Goal: Task Accomplishment & Management: Manage account settings

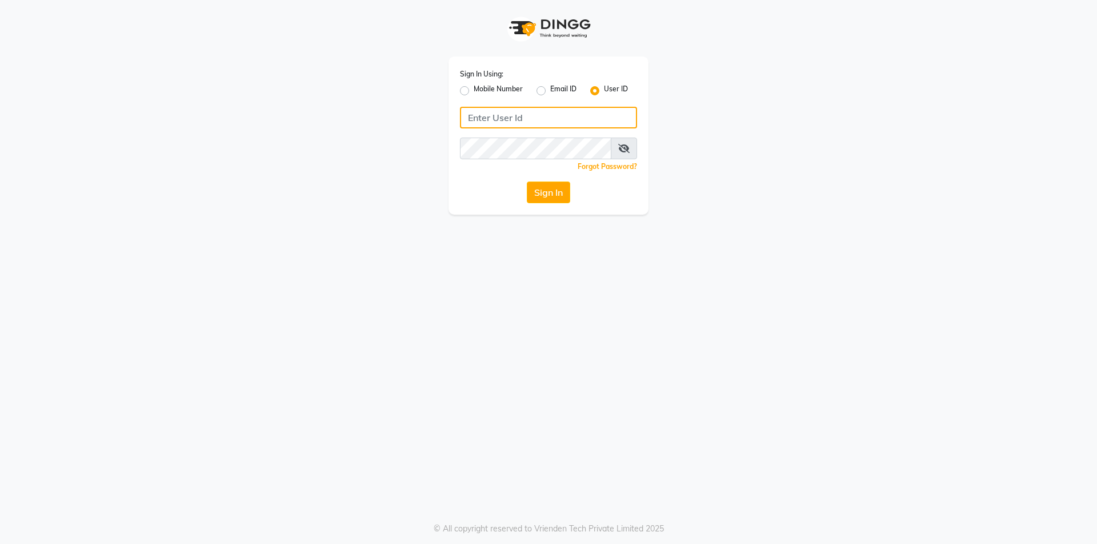
click at [520, 121] on input "Username" at bounding box center [548, 118] width 177 height 22
type input "koisalon"
click at [527, 182] on button "Sign In" at bounding box center [548, 193] width 43 height 22
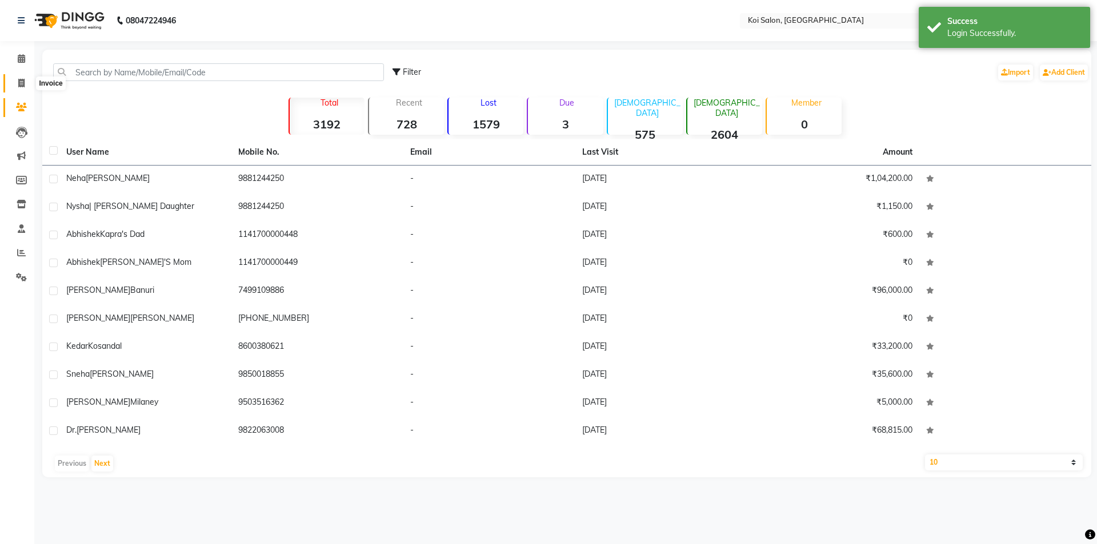
click at [20, 80] on icon at bounding box center [21, 83] width 6 height 9
select select "6717"
select select "service"
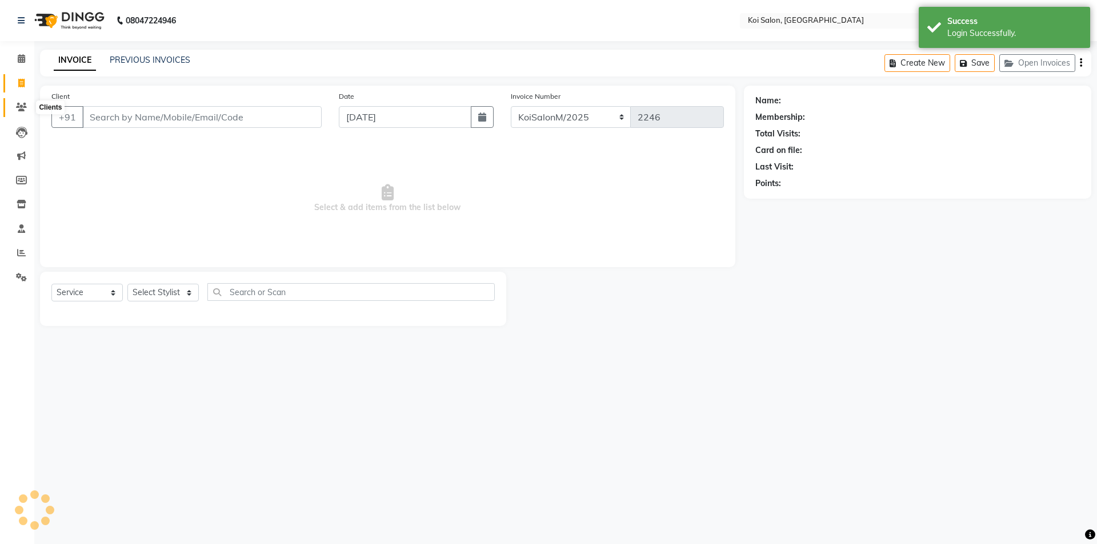
click at [25, 113] on span at bounding box center [21, 107] width 20 height 13
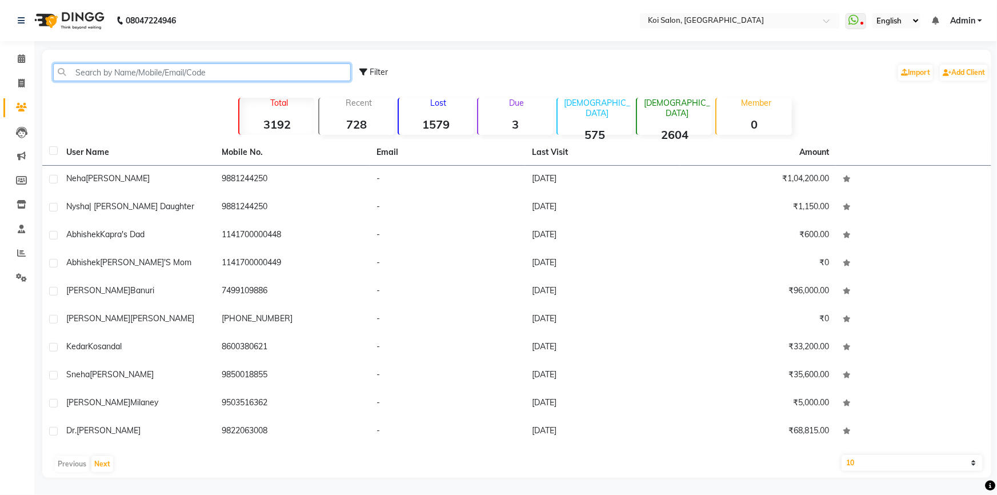
click at [131, 71] on input "text" at bounding box center [202, 72] width 298 height 18
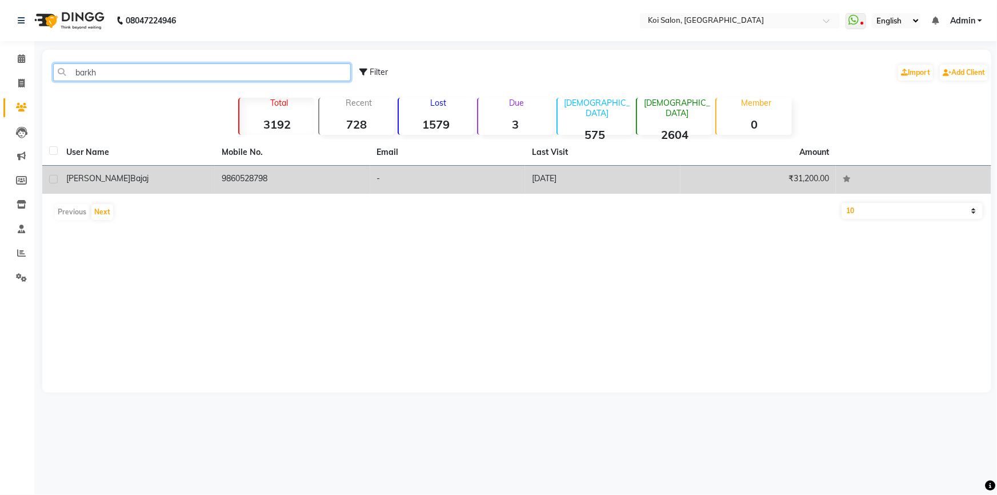
type input "barkh"
click at [177, 180] on div "[PERSON_NAME]" at bounding box center [137, 179] width 142 height 12
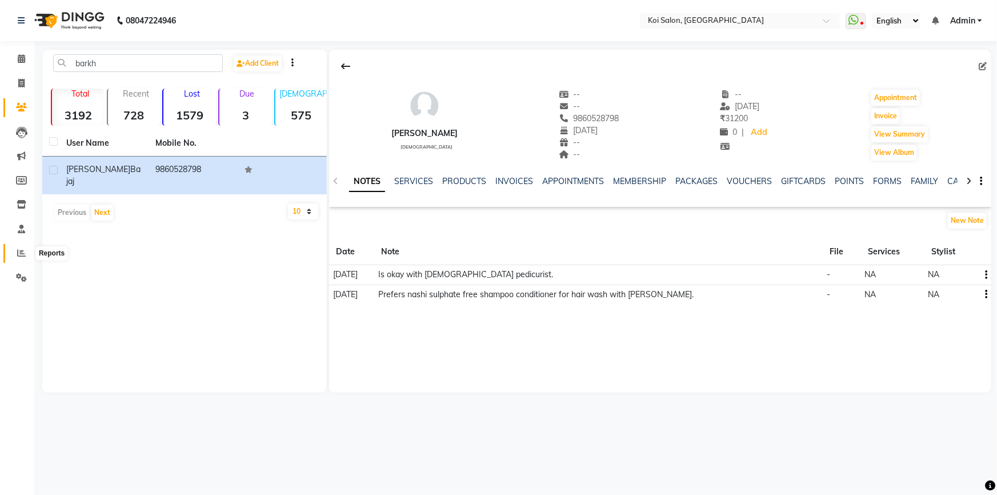
click at [15, 251] on span at bounding box center [21, 253] width 20 height 13
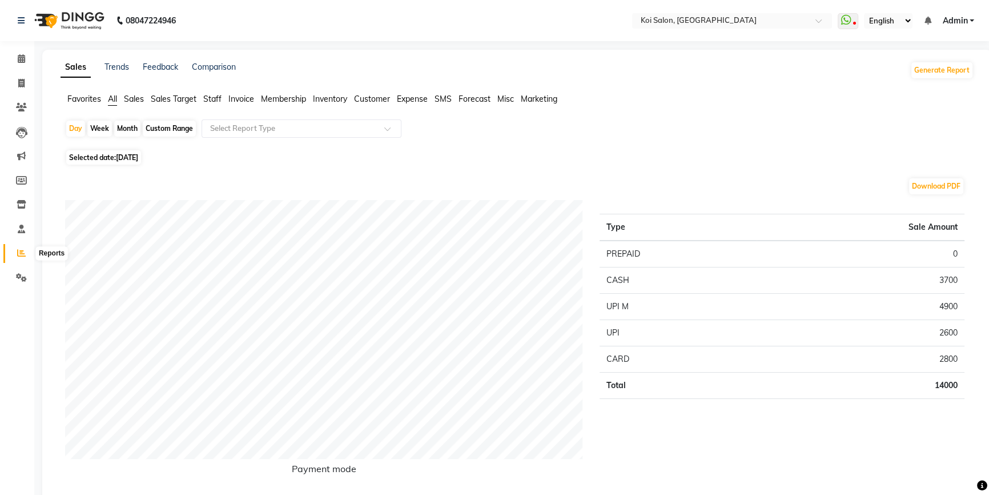
click at [18, 251] on icon at bounding box center [21, 252] width 9 height 9
click at [125, 128] on div "Month" at bounding box center [127, 129] width 26 height 16
select select "9"
select select "2025"
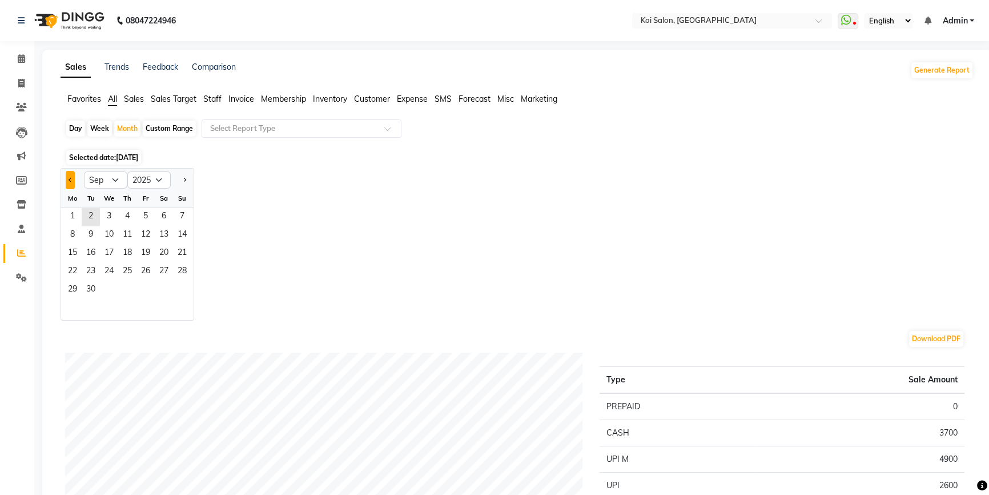
click at [73, 180] on button "Previous month" at bounding box center [70, 180] width 9 height 18
select select "8"
click at [148, 219] on span "1" at bounding box center [146, 217] width 18 height 18
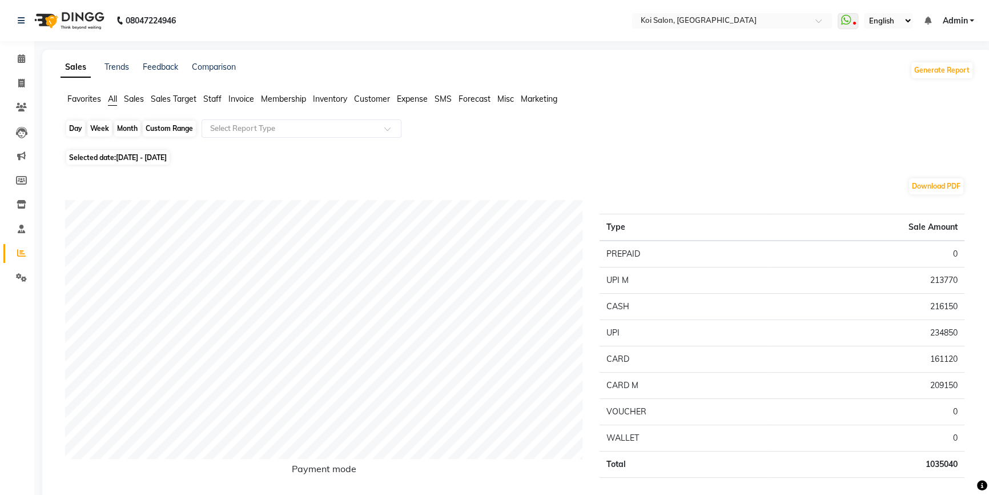
click at [130, 126] on div "Month" at bounding box center [127, 129] width 26 height 16
select select "8"
select select "2025"
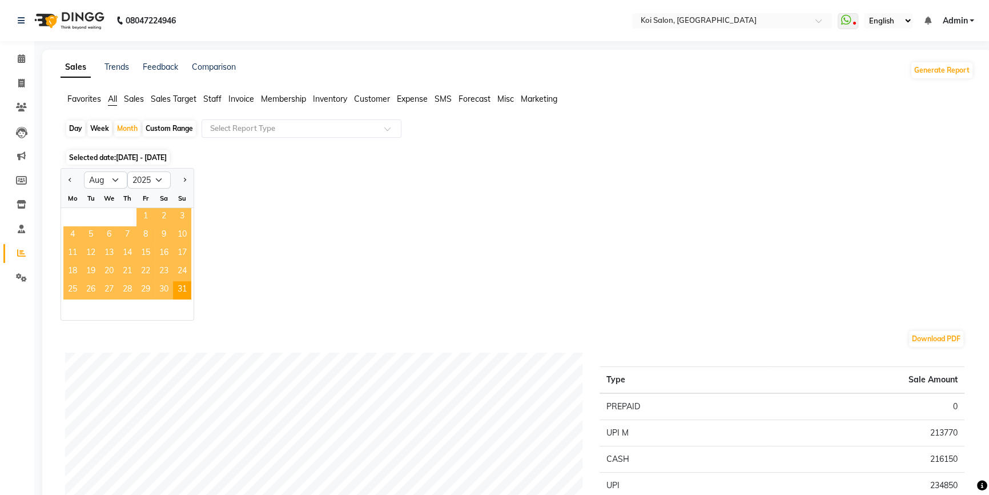
drag, startPoint x: 143, startPoint y: 219, endPoint x: 148, endPoint y: 212, distance: 8.2
click at [144, 218] on span "1" at bounding box center [146, 217] width 18 height 18
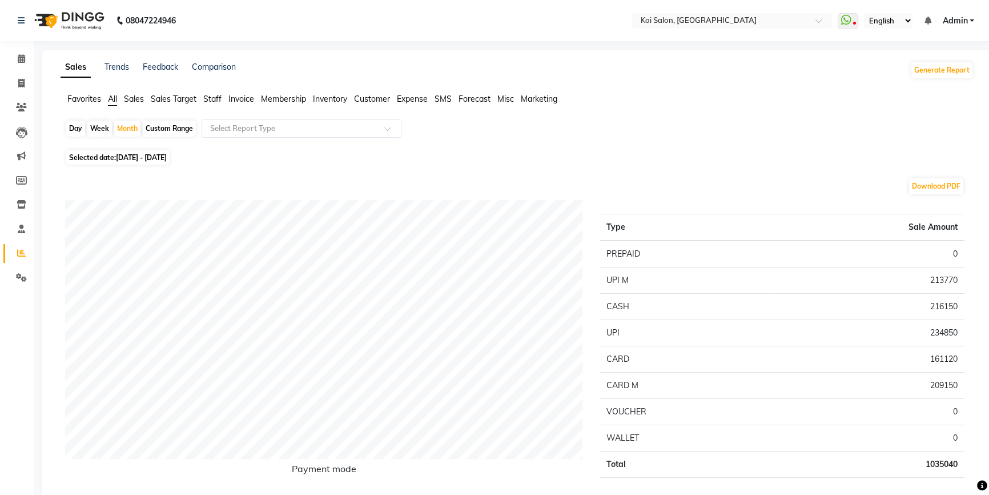
click at [215, 99] on span "Staff" at bounding box center [212, 99] width 18 height 10
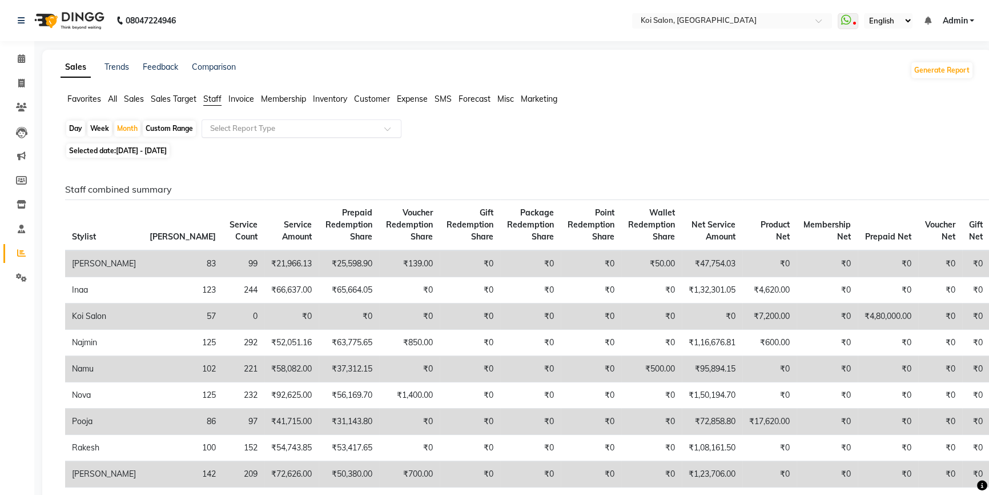
click at [285, 133] on input "text" at bounding box center [290, 128] width 165 height 11
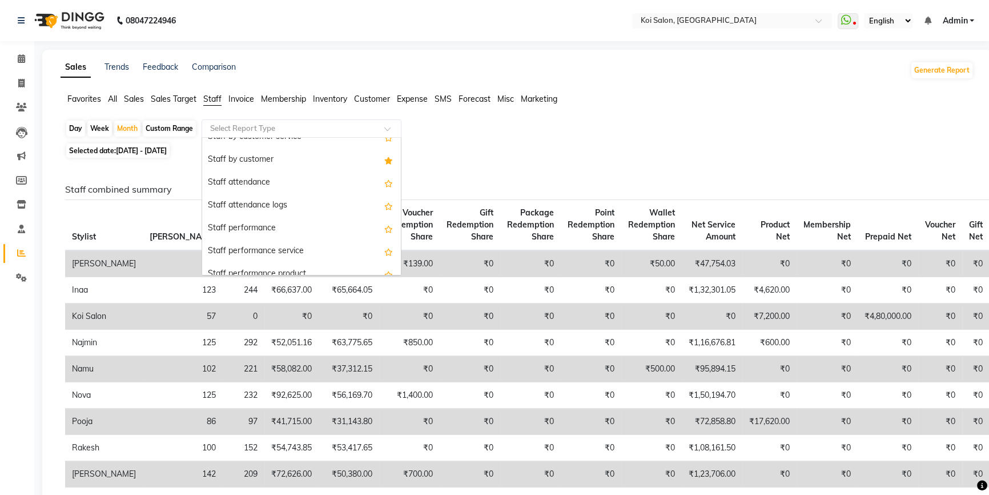
scroll to position [51, 0]
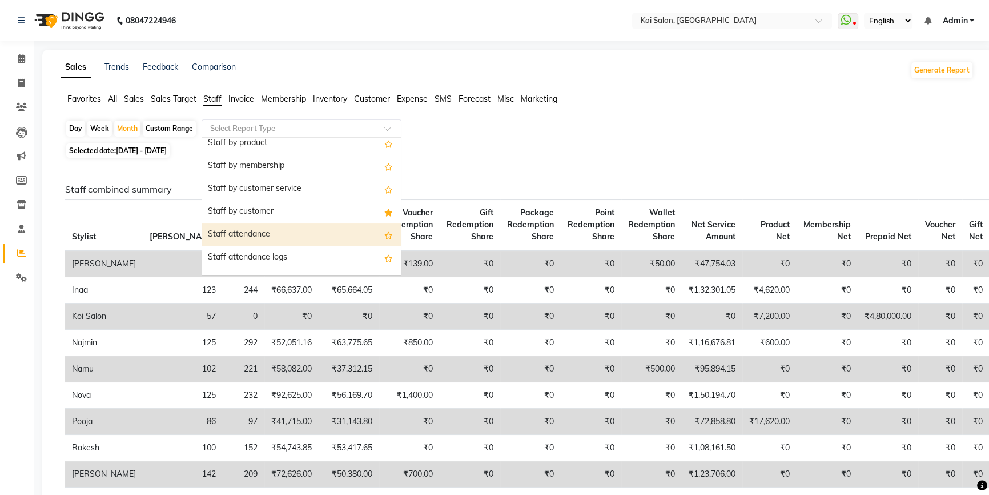
click at [260, 231] on div "Staff attendance" at bounding box center [301, 234] width 199 height 23
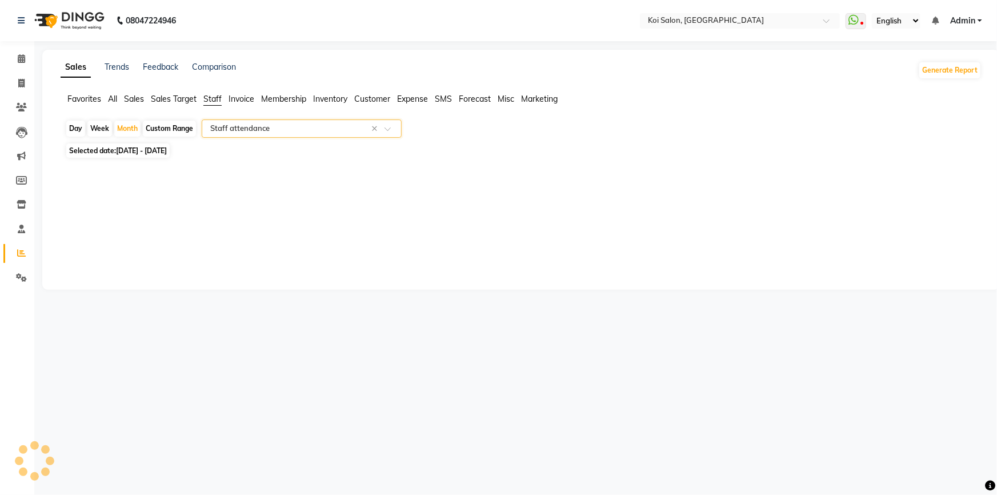
select select "full_report"
select select "csv"
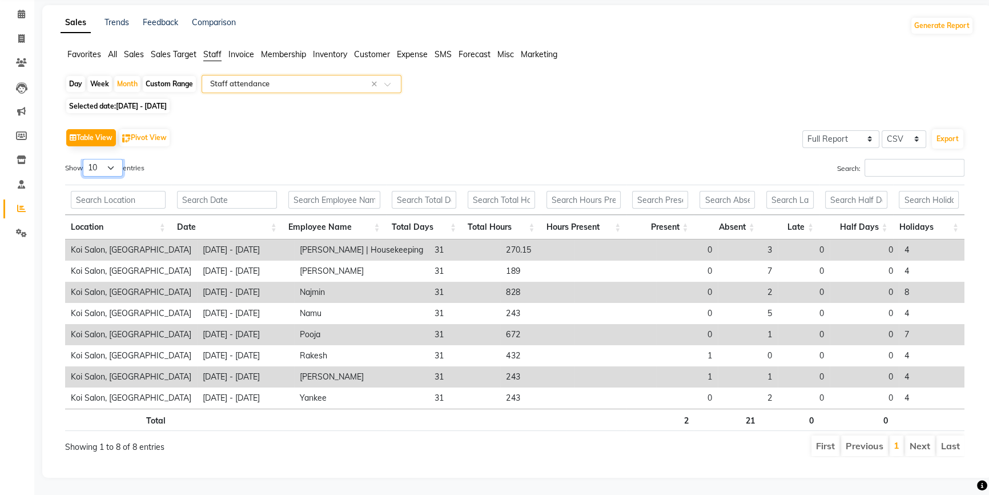
click at [105, 165] on select "10 25 50 100" at bounding box center [103, 168] width 40 height 18
select select "100"
click at [85, 159] on select "10 25 50 100" at bounding box center [103, 168] width 40 height 18
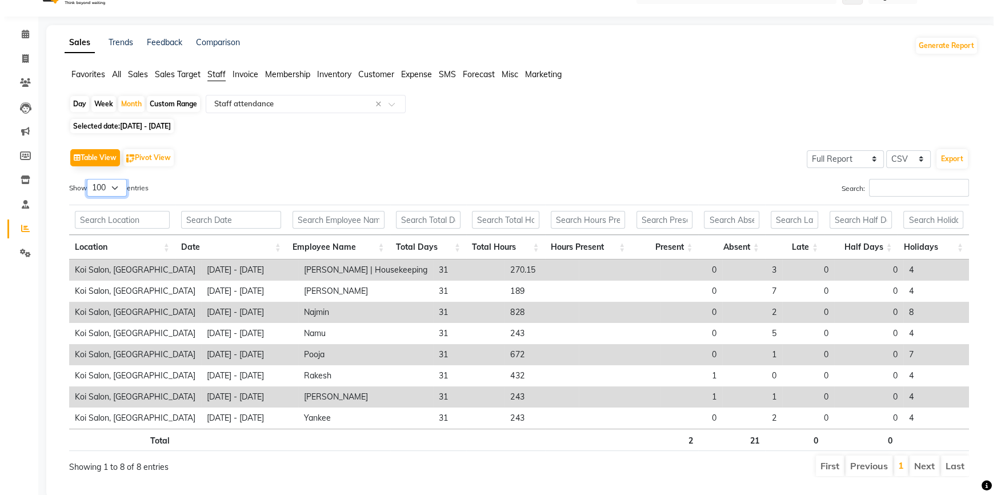
scroll to position [0, 0]
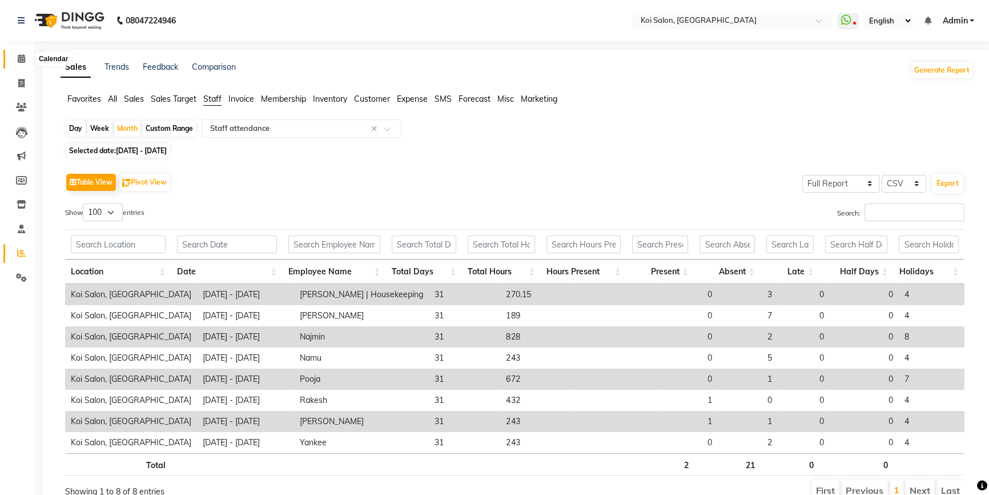
click at [17, 57] on span at bounding box center [21, 59] width 20 height 13
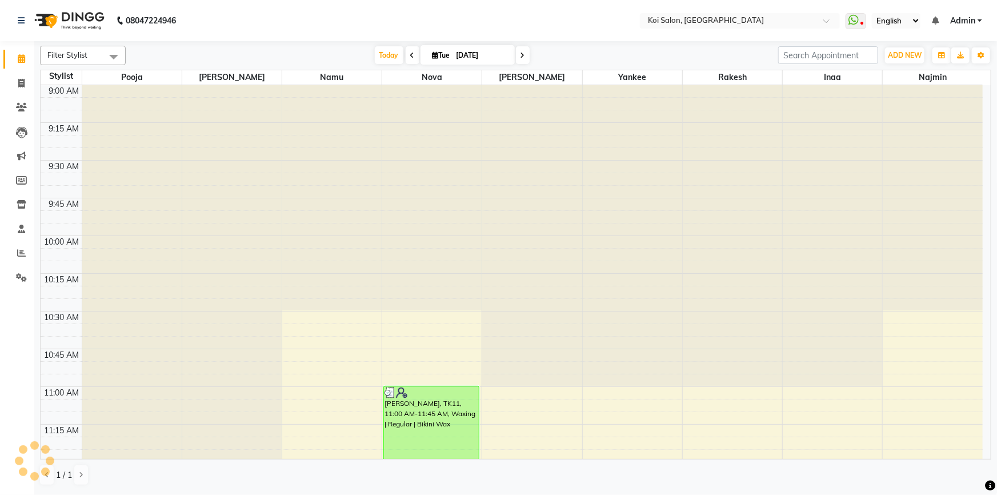
click at [450, 54] on span "Tue" at bounding box center [441, 55] width 23 height 9
select select "9"
select select "2025"
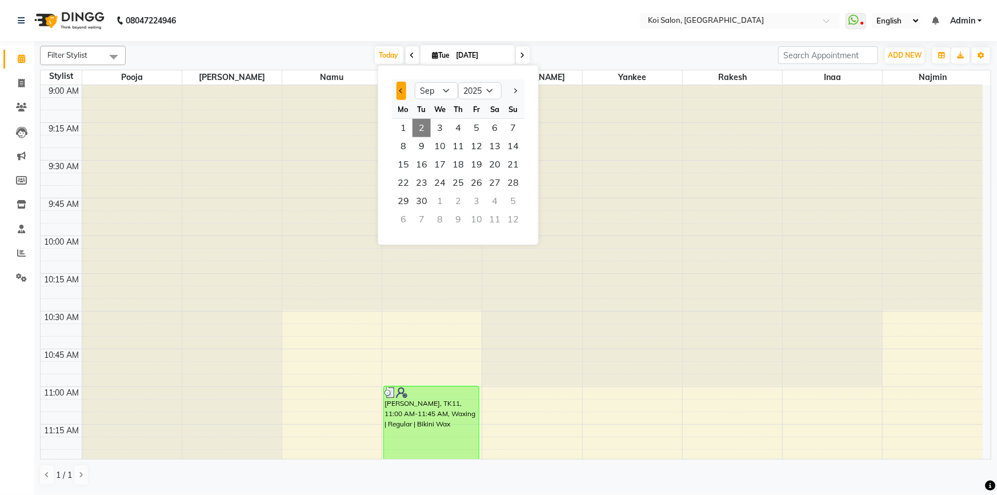
click at [401, 86] on button "Previous month" at bounding box center [401, 91] width 10 height 18
select select "8"
click at [483, 125] on span "1" at bounding box center [476, 128] width 18 height 18
type input "[DATE]"
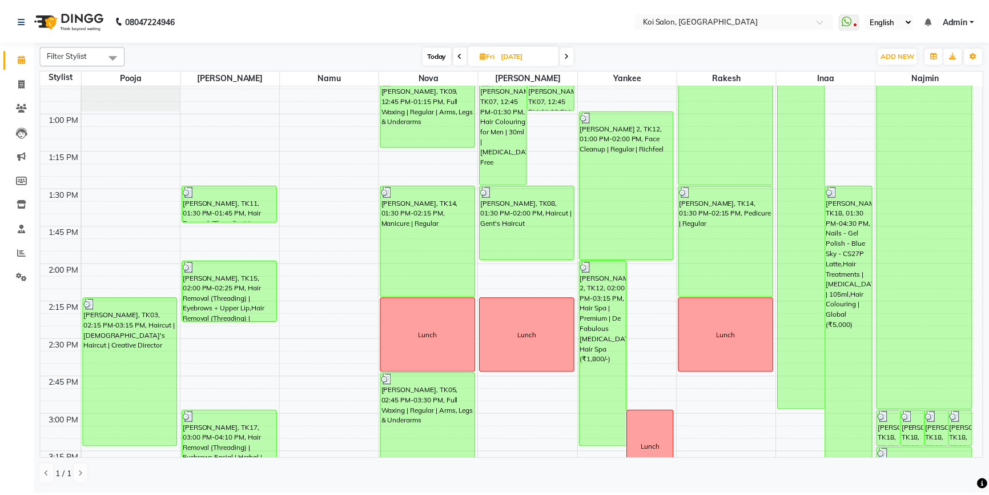
scroll to position [644, 0]
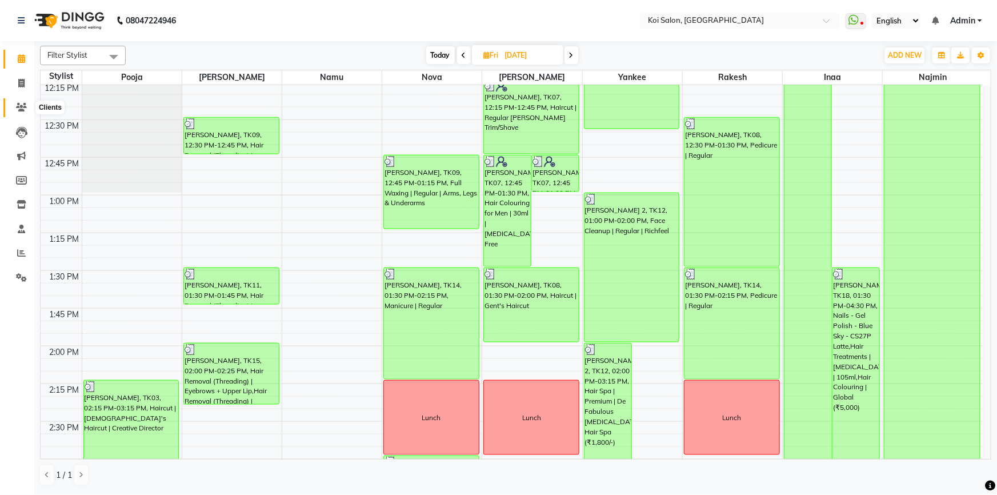
drag, startPoint x: 21, startPoint y: 105, endPoint x: 135, endPoint y: 29, distance: 138.0
click at [22, 105] on icon at bounding box center [21, 107] width 11 height 9
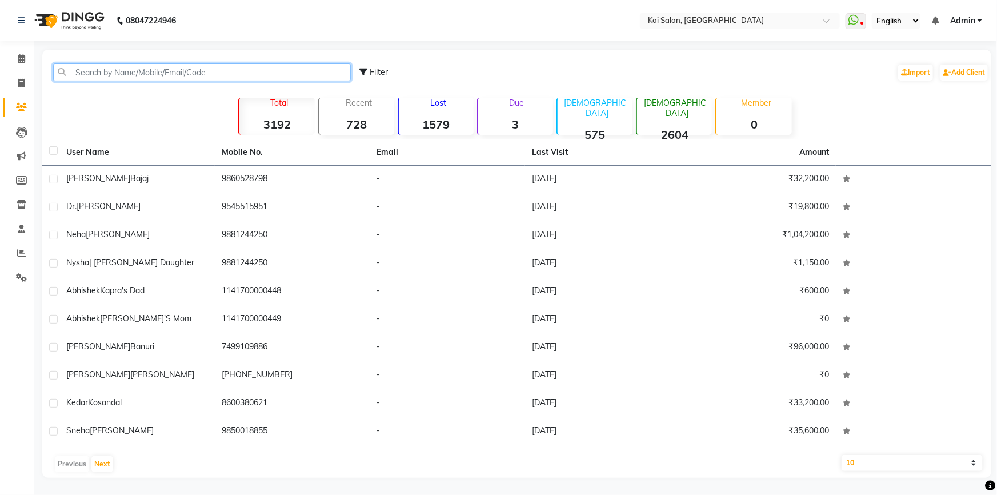
click at [131, 76] on input "text" at bounding box center [202, 72] width 298 height 18
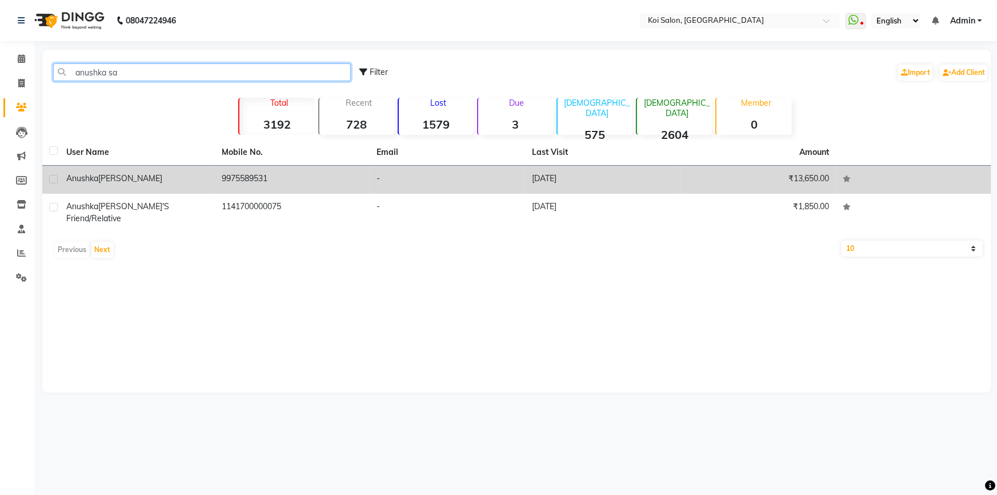
type input "anushka sa"
click at [172, 171] on td "[PERSON_NAME]" at bounding box center [136, 180] width 155 height 28
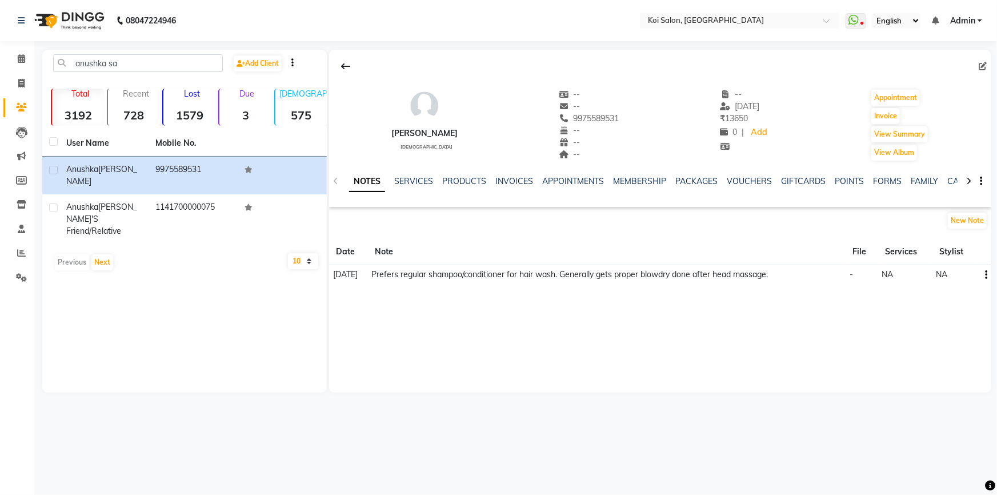
click at [415, 175] on div "SERVICES" at bounding box center [413, 181] width 39 height 12
click at [417, 181] on link "SERVICES" at bounding box center [413, 181] width 39 height 10
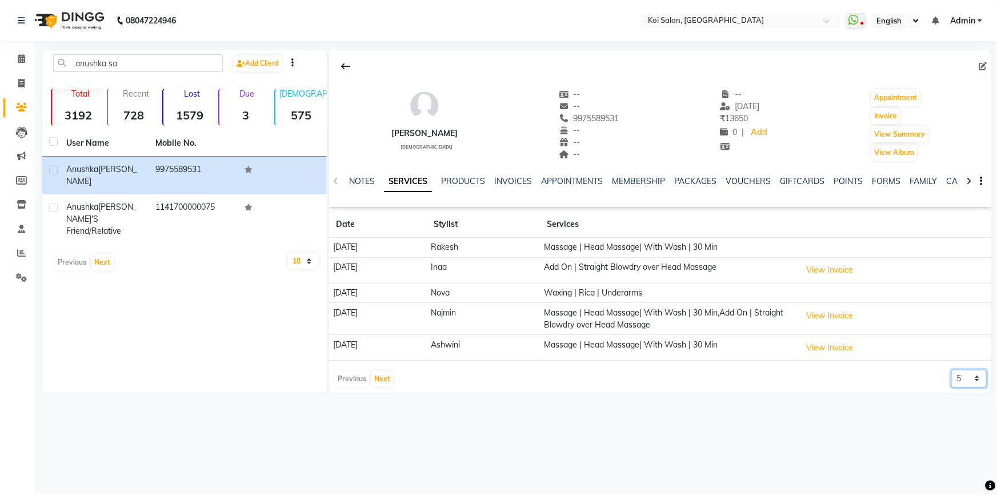
click at [973, 375] on select "5 10 50 100 500" at bounding box center [968, 379] width 35 height 18
select select "500"
click at [951, 370] on select "5 10 50 100 500" at bounding box center [968, 379] width 35 height 18
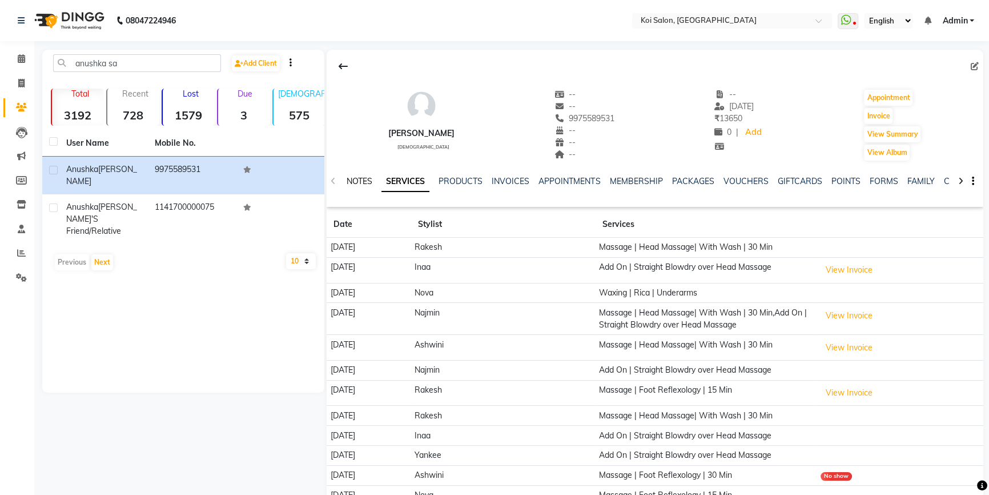
click at [368, 185] on link "NOTES" at bounding box center [360, 181] width 26 height 10
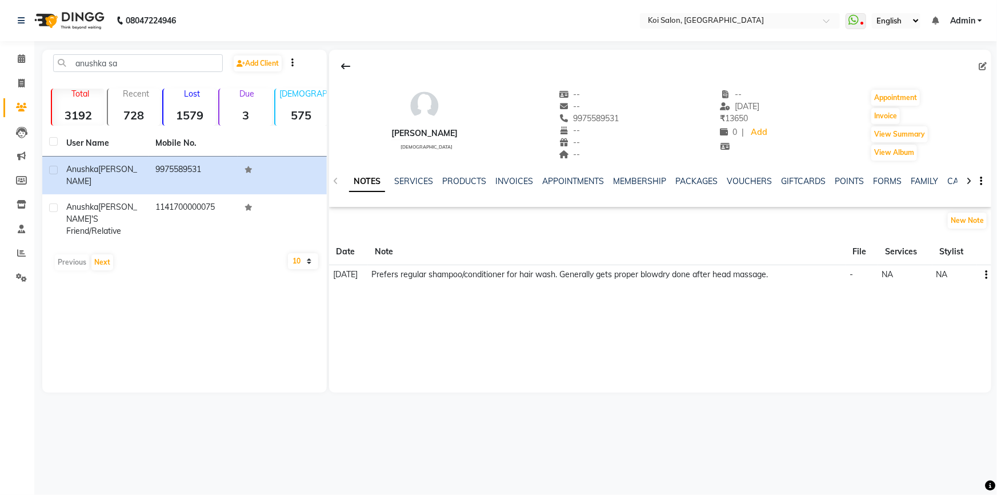
click at [986, 212] on div "New Note" at bounding box center [968, 220] width 45 height 18
click at [978, 222] on button "New Note" at bounding box center [967, 220] width 39 height 16
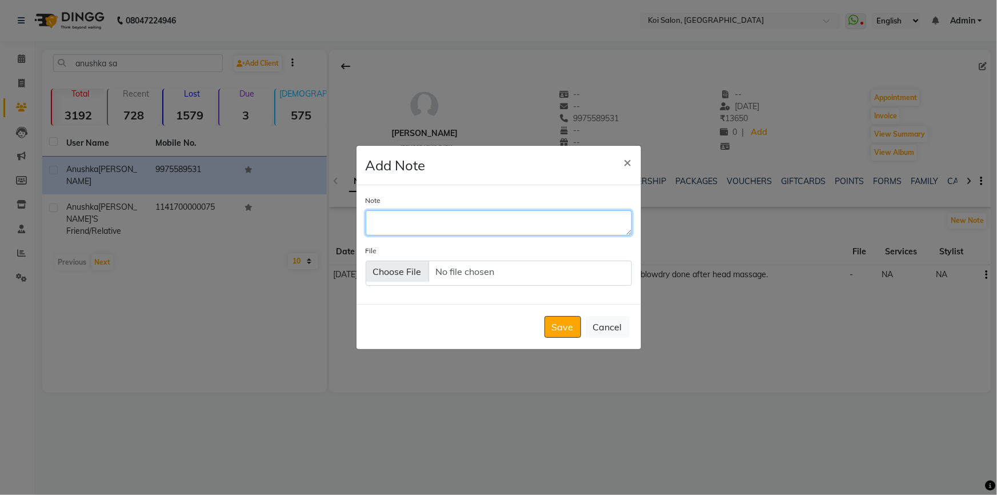
click at [496, 218] on textarea "Note" at bounding box center [499, 222] width 266 height 25
type textarea "Prefers rica wax."
click at [566, 330] on button "Save" at bounding box center [562, 327] width 37 height 22
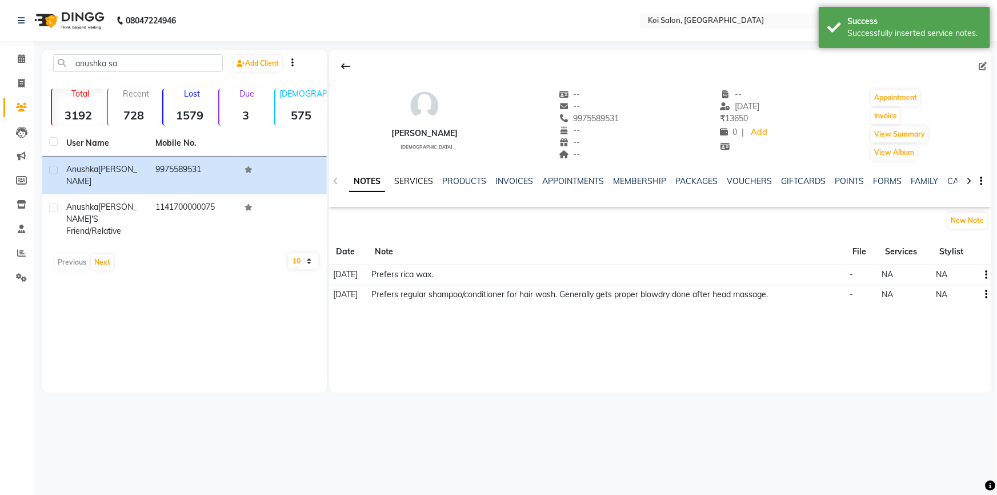
click at [418, 183] on link "SERVICES" at bounding box center [413, 181] width 39 height 10
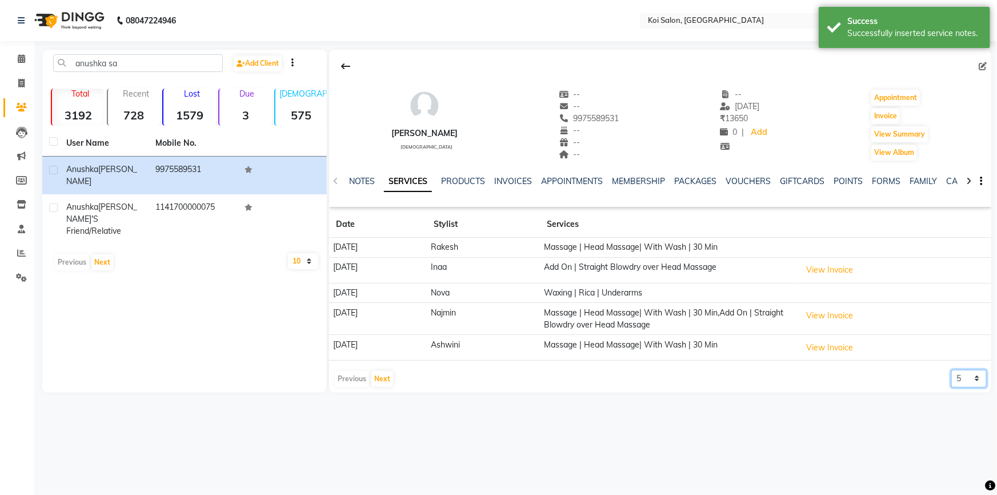
click at [972, 379] on select "5 10 50 100 500" at bounding box center [968, 379] width 35 height 18
select select "500"
click at [951, 370] on select "5 10 50 100 500" at bounding box center [968, 379] width 35 height 18
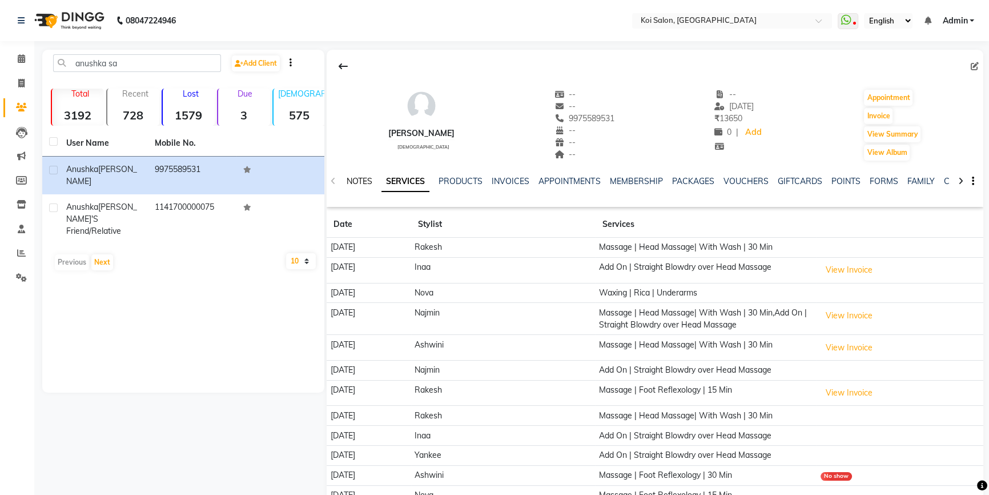
click at [358, 177] on link "NOTES" at bounding box center [360, 181] width 26 height 10
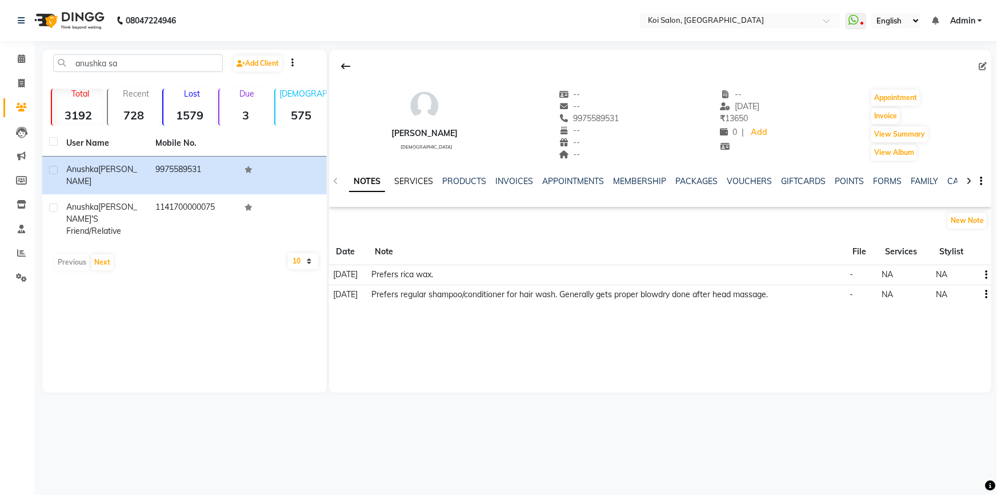
click at [404, 178] on link "SERVICES" at bounding box center [413, 181] width 39 height 10
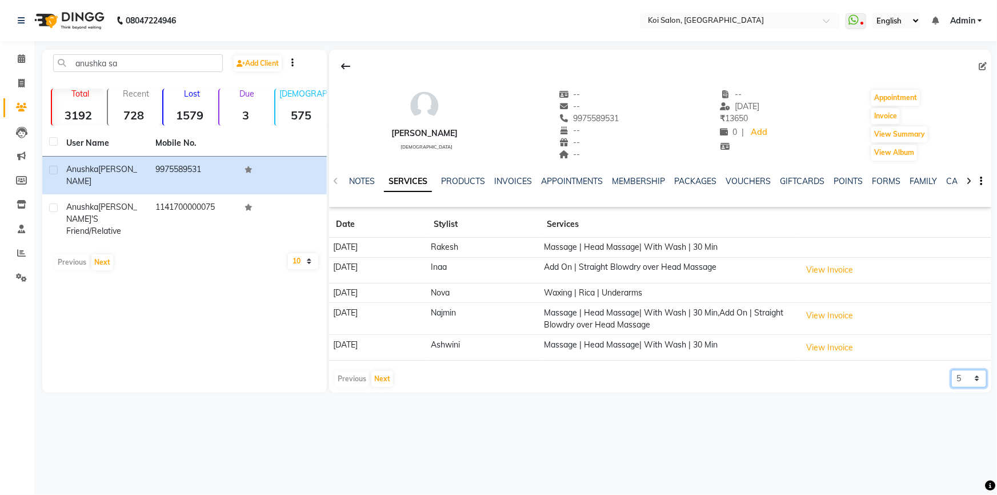
click at [978, 371] on select "5 10 50 100 500" at bounding box center [968, 379] width 35 height 18
select select "500"
click at [951, 370] on select "5 10 50 100 500" at bounding box center [968, 379] width 35 height 18
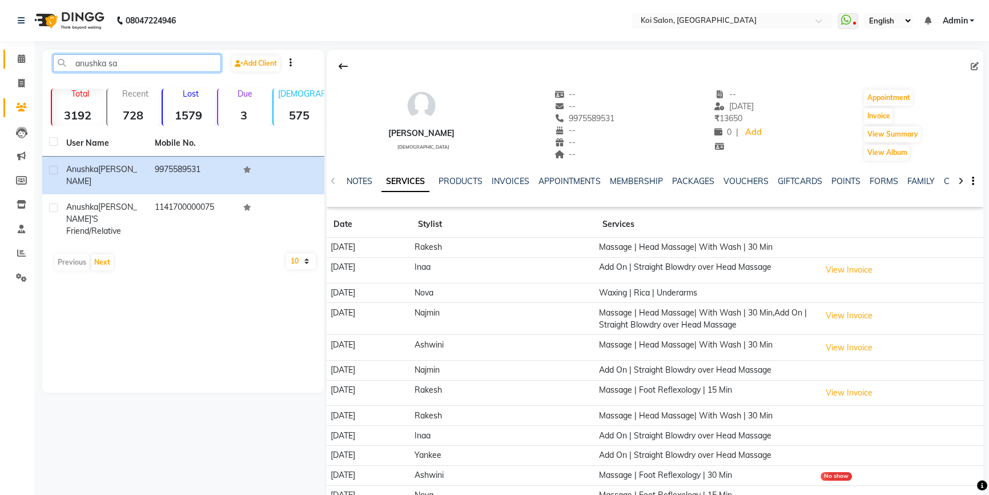
drag, startPoint x: 69, startPoint y: 61, endPoint x: 25, endPoint y: 62, distance: 44.0
click at [18, 63] on app-home "08047224946 Select Location × [GEOGRAPHIC_DATA] WhatsApp Status ✕ Status: Disco…" at bounding box center [494, 341] width 989 height 682
click at [184, 61] on input "anushka sa" at bounding box center [137, 63] width 168 height 18
drag, startPoint x: 140, startPoint y: 70, endPoint x: 0, endPoint y: 58, distance: 140.5
click at [0, 58] on app-home "08047224946 Select Location × [GEOGRAPHIC_DATA] WhatsApp Status ✕ Status: Disco…" at bounding box center [494, 341] width 989 height 682
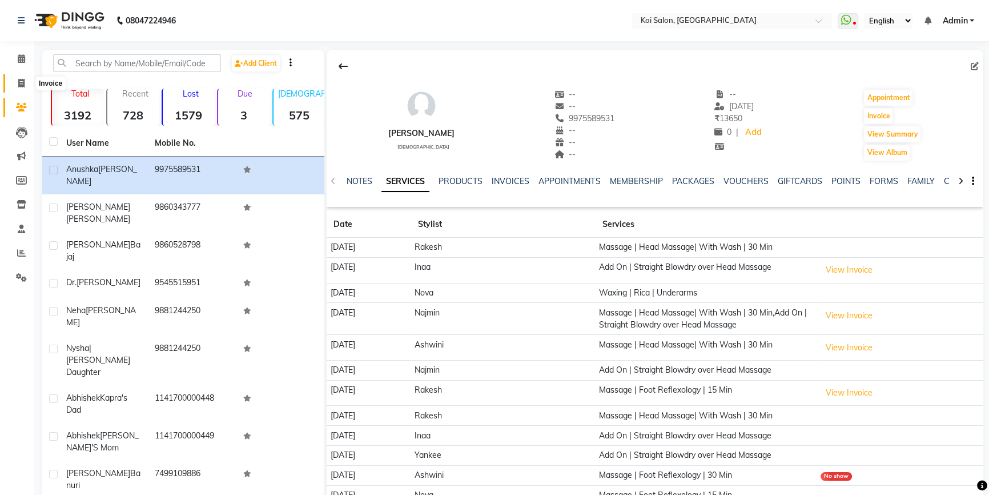
click at [25, 83] on span at bounding box center [21, 83] width 20 height 13
select select "service"
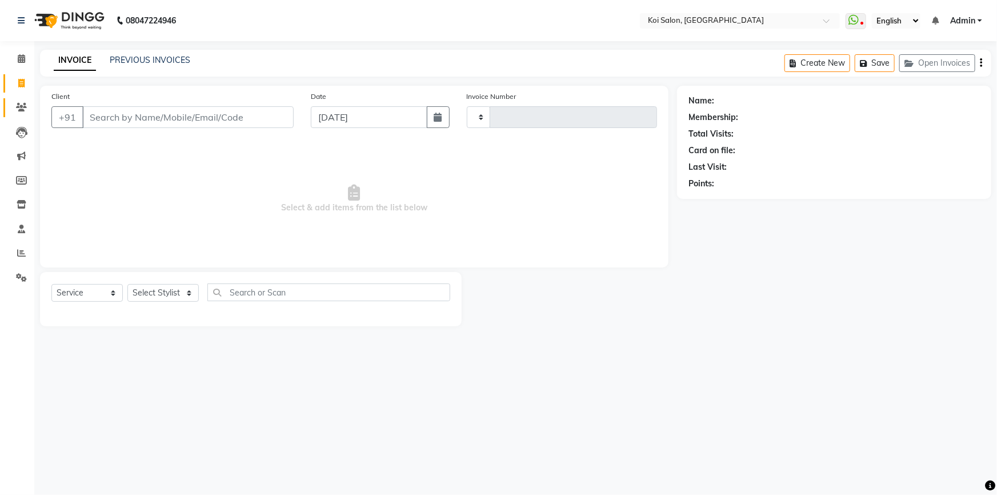
click at [18, 100] on link "Clients" at bounding box center [16, 107] width 27 height 19
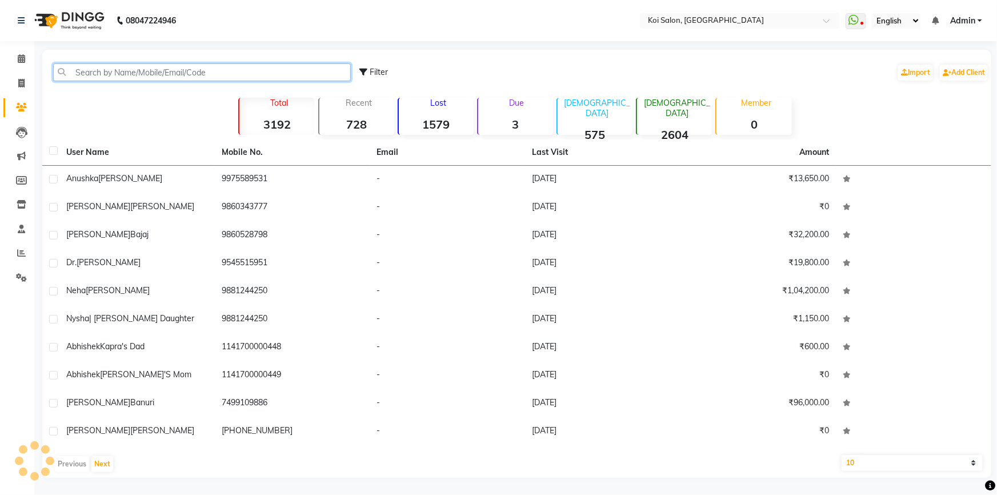
click at [131, 72] on input "text" at bounding box center [202, 72] width 298 height 18
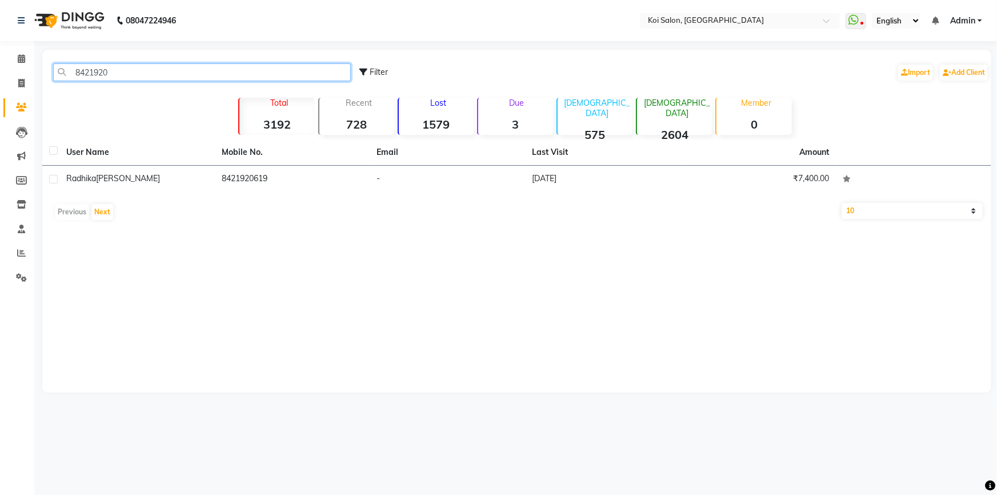
type input "8421920"
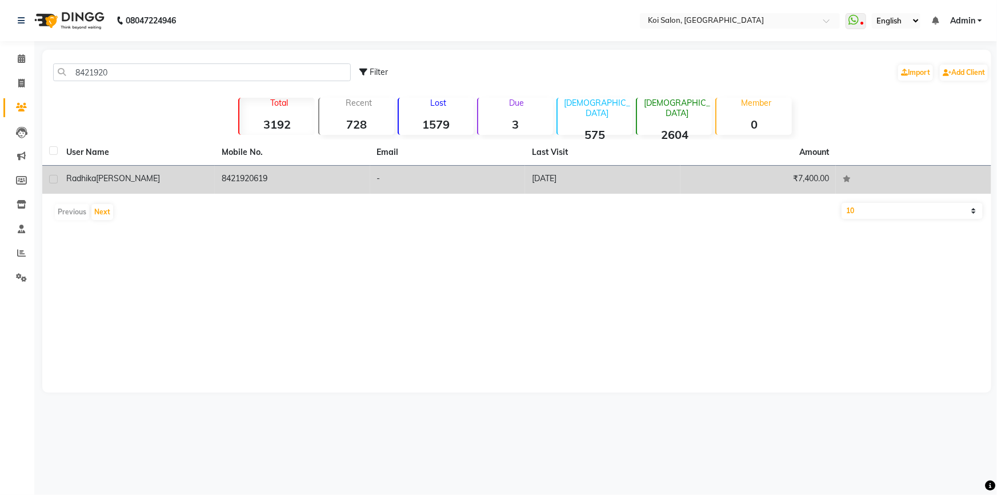
drag, startPoint x: 208, startPoint y: 194, endPoint x: 209, endPoint y: 186, distance: 8.6
click at [209, 188] on div "User Name Mobile No. Email Last Visit Amount [PERSON_NAME] 8421920619 - [DATE] …" at bounding box center [516, 182] width 949 height 86
click at [209, 186] on td "[PERSON_NAME]" at bounding box center [136, 180] width 155 height 28
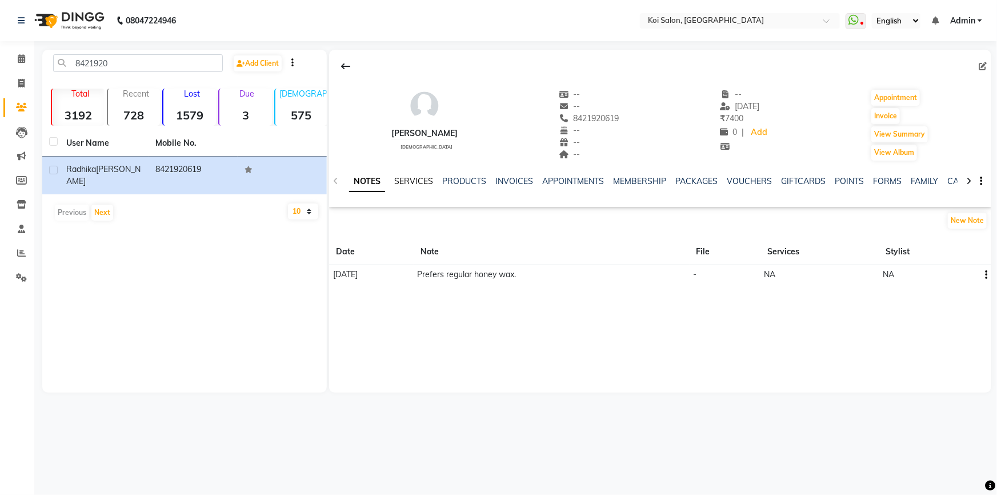
click at [411, 181] on link "SERVICES" at bounding box center [413, 181] width 39 height 10
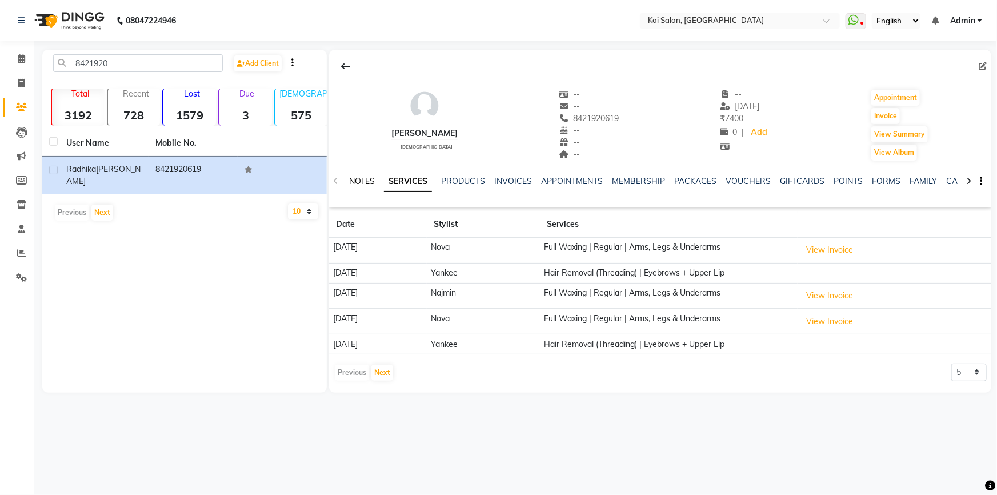
click at [359, 185] on link "NOTES" at bounding box center [362, 181] width 26 height 10
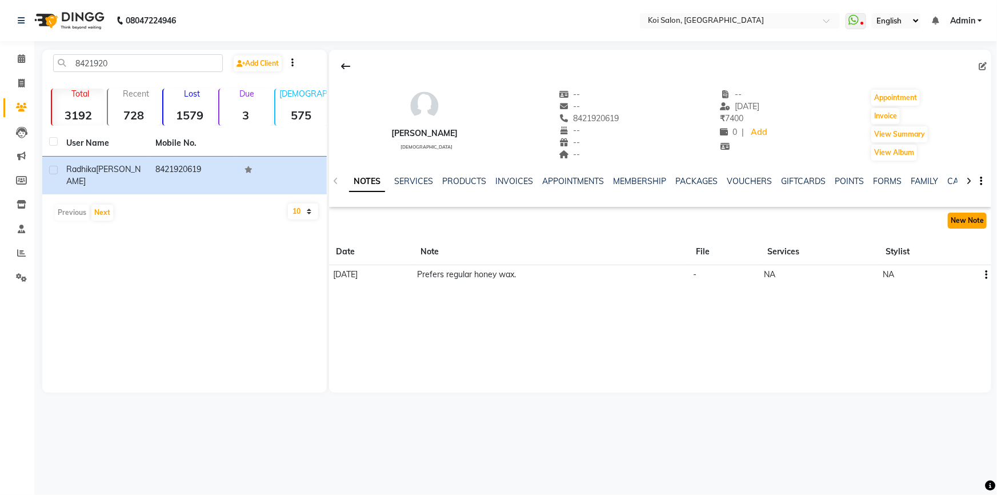
click at [957, 218] on button "New Note" at bounding box center [967, 220] width 39 height 16
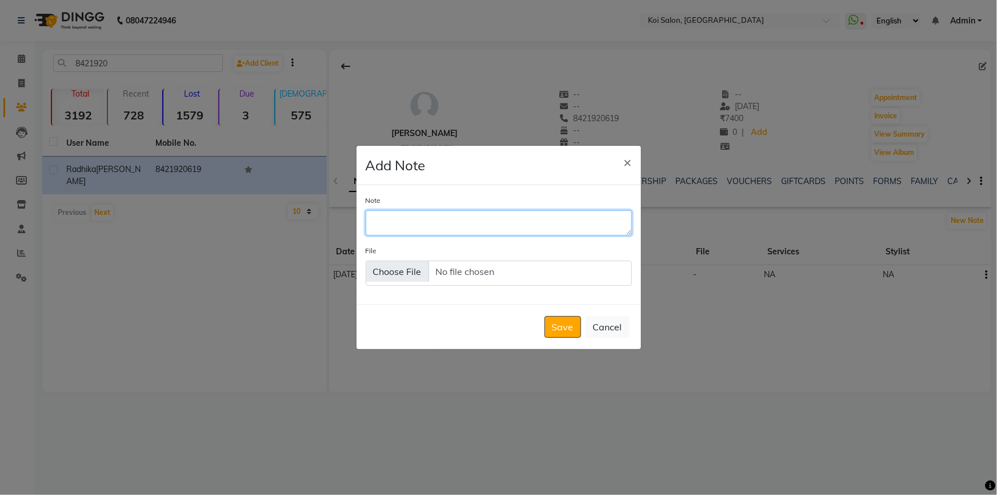
click at [508, 215] on textarea "Note" at bounding box center [499, 222] width 266 height 25
type textarea "Is okay with anyone for threading."
click at [580, 327] on button "Save" at bounding box center [562, 327] width 37 height 22
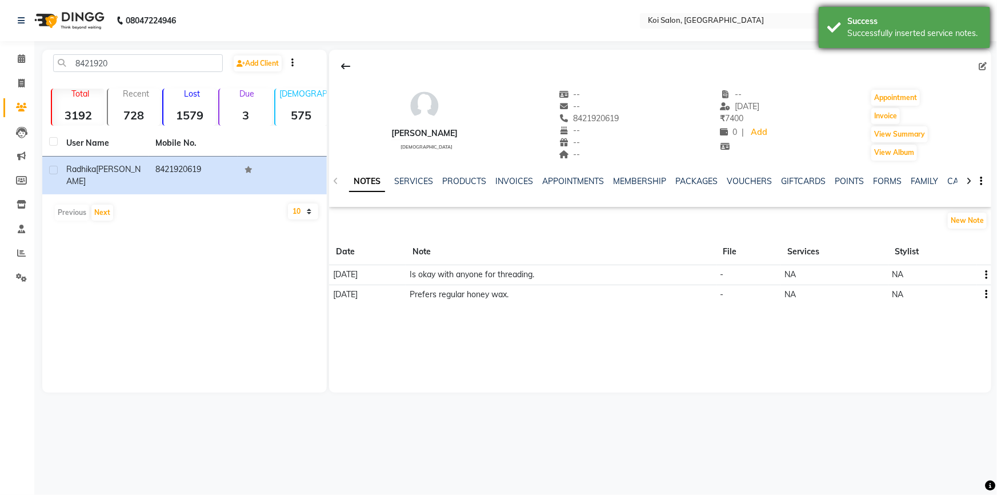
click at [880, 19] on div "Success" at bounding box center [914, 21] width 134 height 12
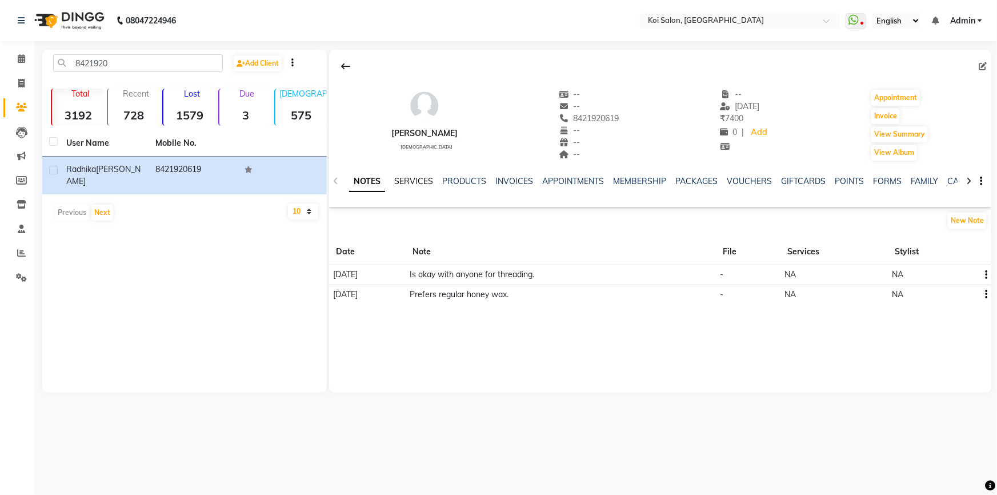
click at [400, 181] on link "SERVICES" at bounding box center [413, 181] width 39 height 10
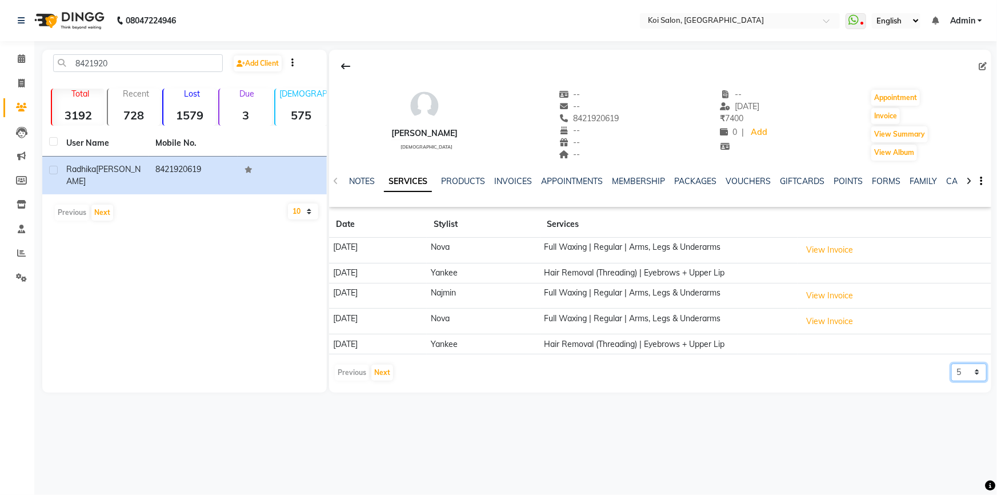
click at [972, 375] on select "5 10 50 100 500" at bounding box center [968, 372] width 35 height 18
select select "500"
click at [951, 363] on select "5 10 50 100 500" at bounding box center [968, 372] width 35 height 18
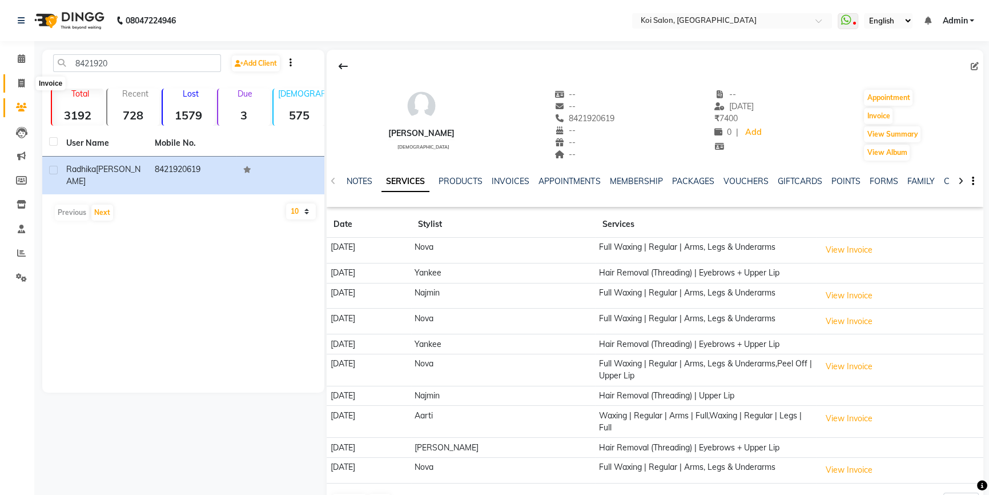
click at [12, 75] on link "Invoice" at bounding box center [16, 83] width 27 height 19
select select "6717"
select select "service"
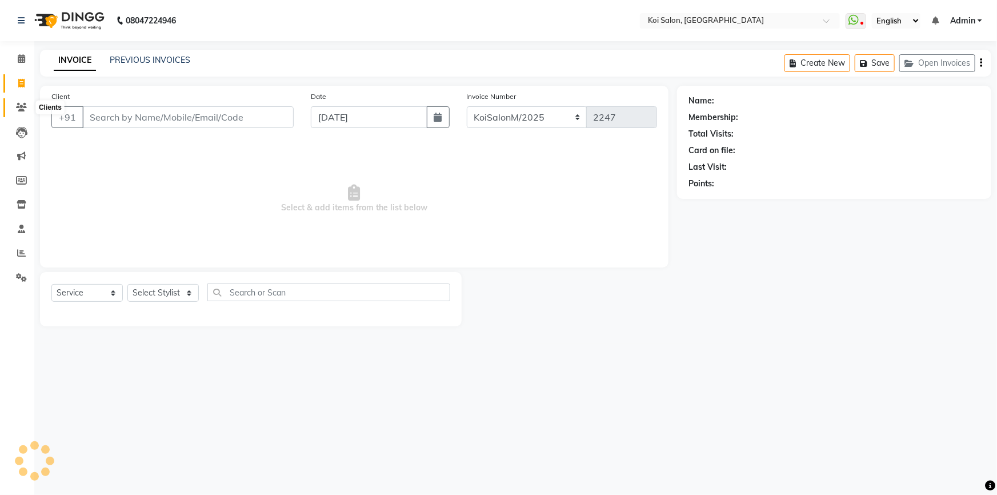
click at [23, 103] on icon at bounding box center [21, 107] width 11 height 9
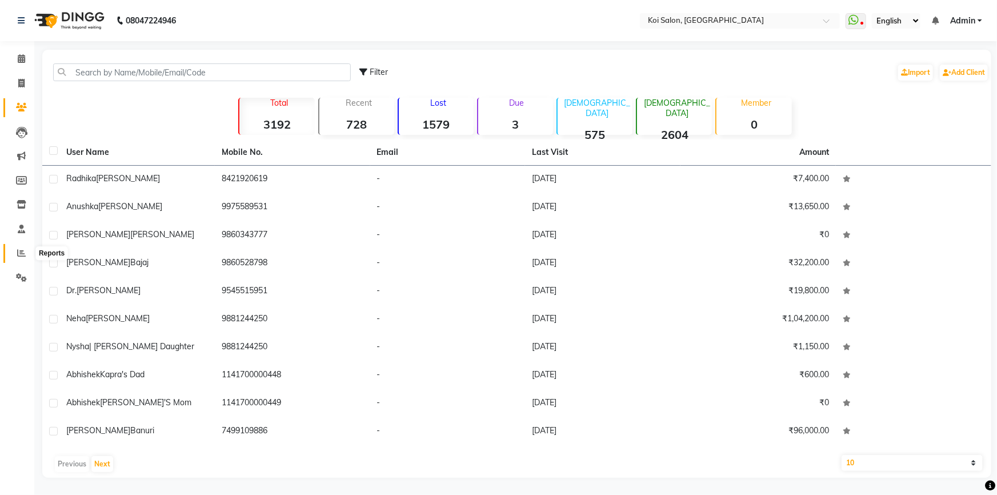
click at [26, 252] on span at bounding box center [21, 253] width 20 height 13
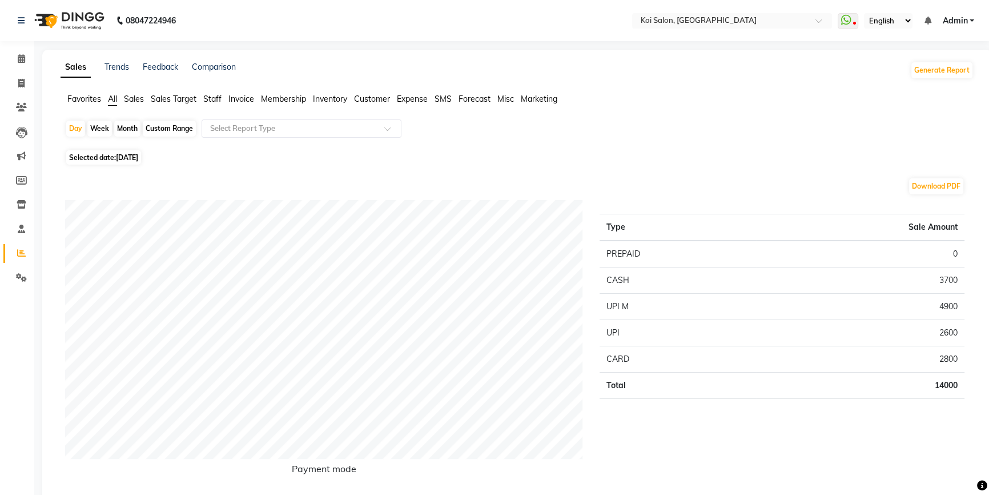
click at [122, 125] on div "Month" at bounding box center [127, 129] width 26 height 16
select select "9"
select select "2025"
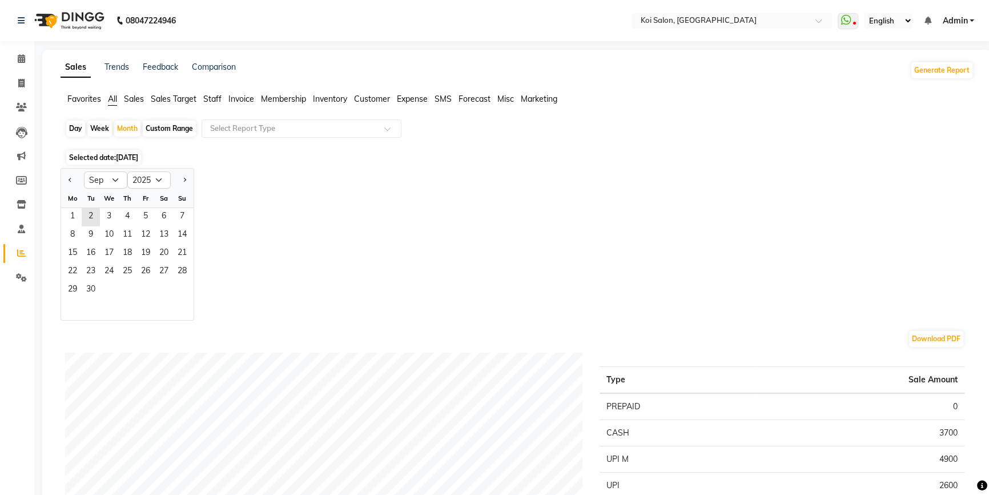
drag, startPoint x: 69, startPoint y: 175, endPoint x: 76, endPoint y: 181, distance: 9.3
click at [70, 175] on button "Previous month" at bounding box center [70, 180] width 9 height 18
select select "8"
click at [322, 212] on div "Jan Feb Mar Apr May Jun [DATE] Aug Sep Oct Nov [DATE] 2016 2017 2018 2019 2020 …" at bounding box center [517, 244] width 913 height 153
